Goal: Task Accomplishment & Management: Manage account settings

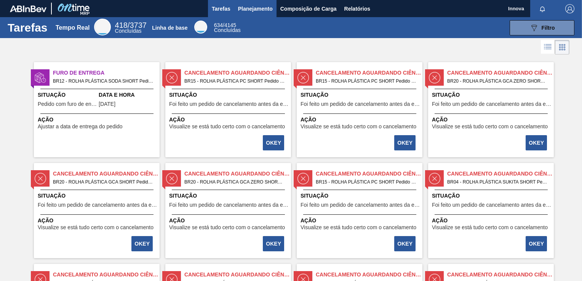
click at [248, 7] on span "Planejamento" at bounding box center [255, 8] width 35 height 9
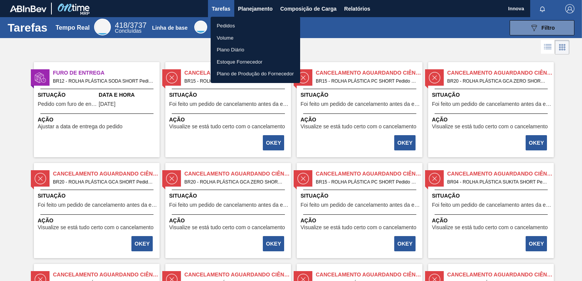
click at [239, 23] on li "Pedidos" at bounding box center [256, 26] width 90 height 12
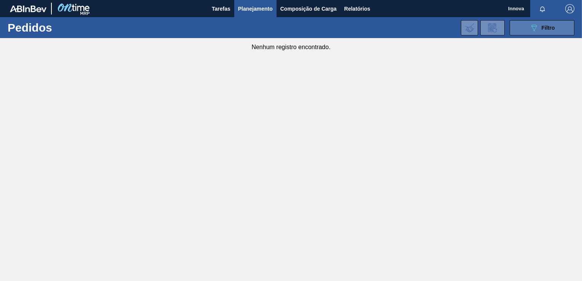
click at [550, 22] on button "089F7B8B-B2A5-4AFE-B5C0-19BA573D28AC Filtro" at bounding box center [542, 27] width 65 height 15
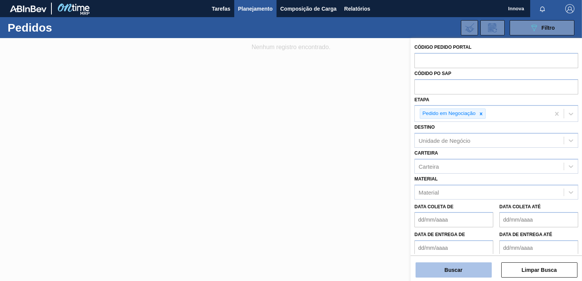
click at [444, 268] on button "Buscar" at bounding box center [454, 270] width 76 height 15
